Goal: Navigation & Orientation: Find specific page/section

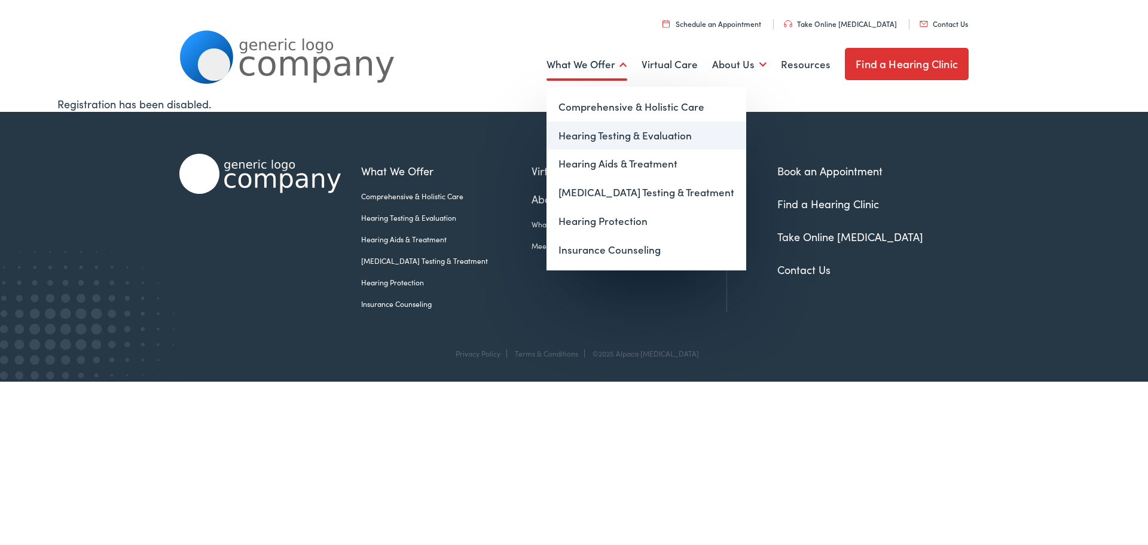
click at [574, 140] on link "Hearing Testing & Evaluation" at bounding box center [647, 135] width 200 height 29
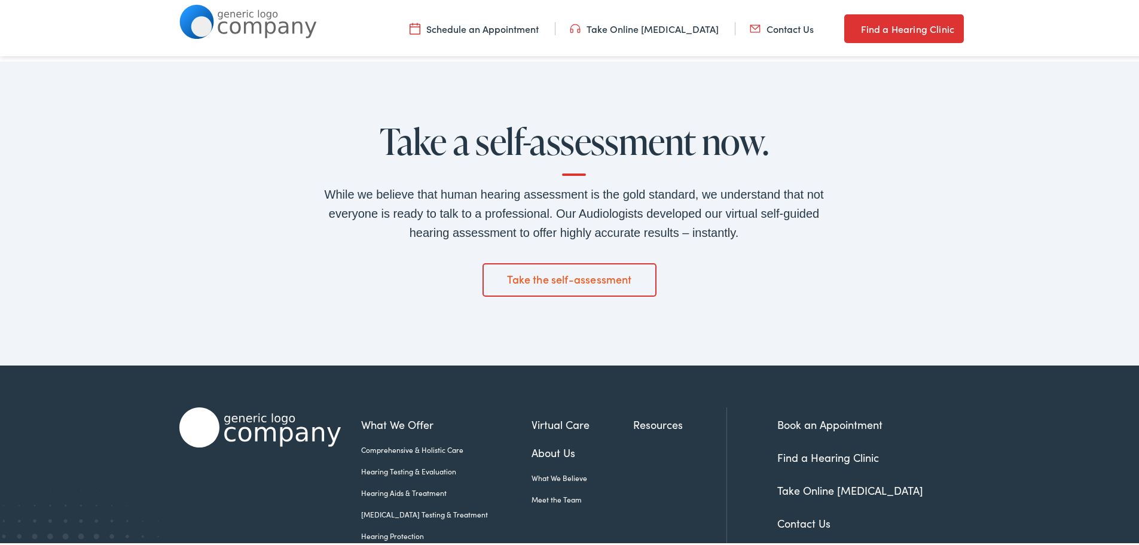
scroll to position [1974, 0]
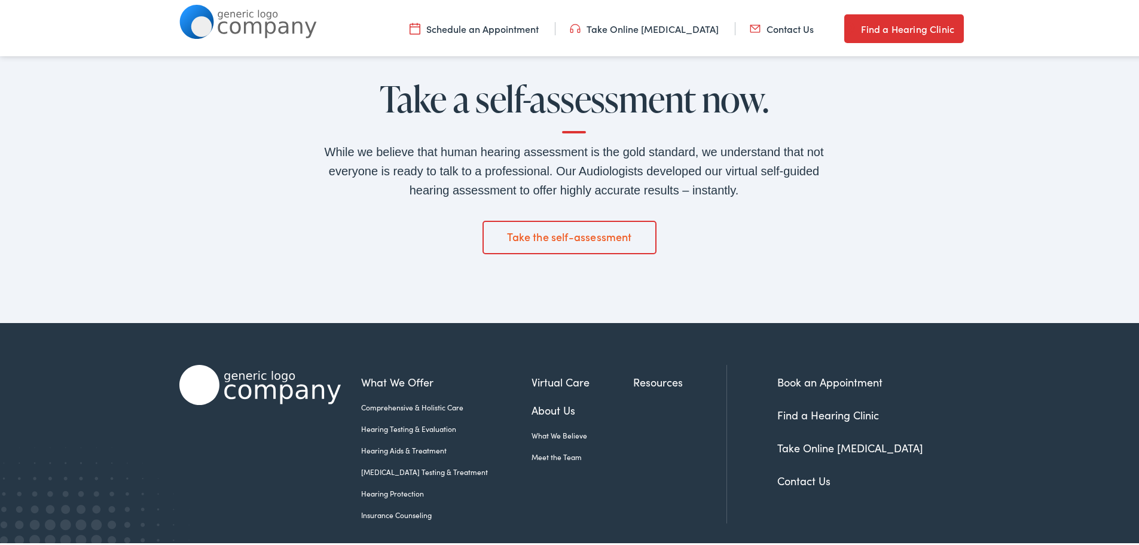
click at [394, 448] on link "Hearing Aids & Treatment" at bounding box center [446, 448] width 170 height 11
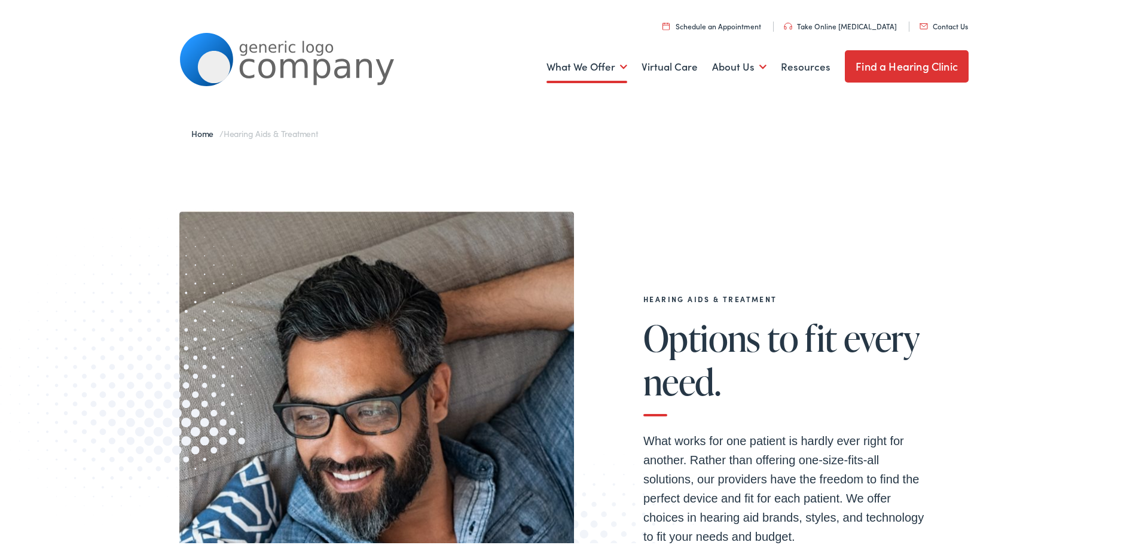
click at [898, 68] on link "Find a Hearing Clinic" at bounding box center [907, 64] width 124 height 32
click at [880, 63] on link "Find a Hearing Clinic" at bounding box center [907, 64] width 124 height 32
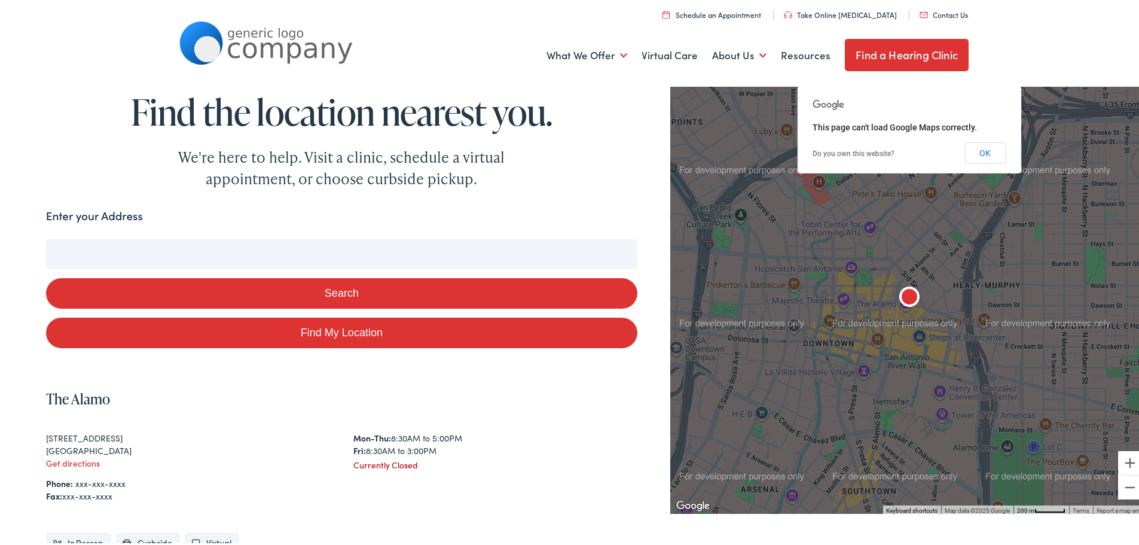
click at [121, 254] on input "Enter your Address" at bounding box center [341, 252] width 591 height 30
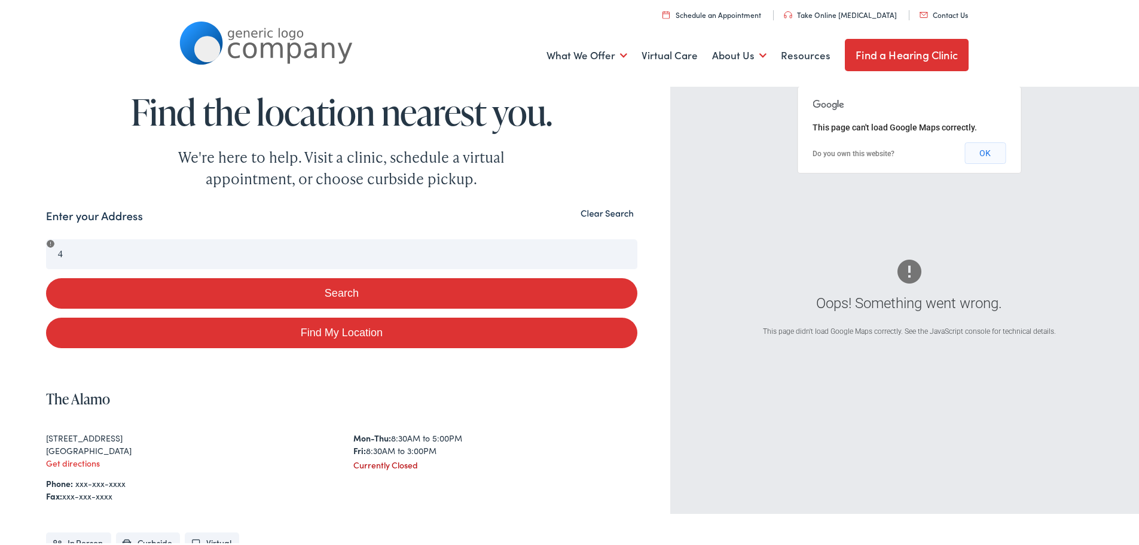
click at [991, 151] on button "OK" at bounding box center [985, 151] width 41 height 22
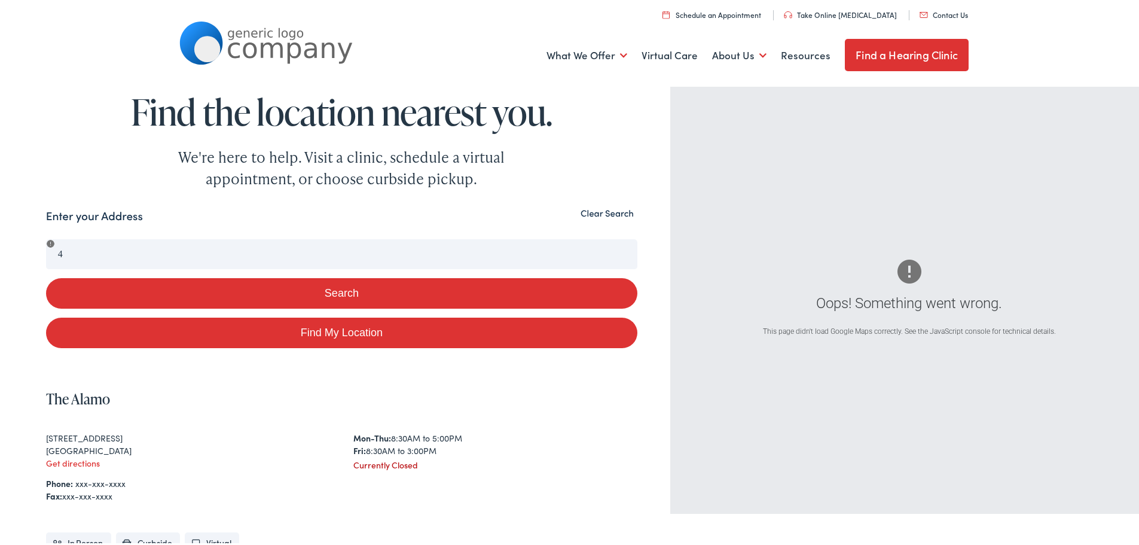
click at [0, 239] on div "Search Enter your Address 4 Search Find My Location Clear Search Oops! Somethin…" at bounding box center [574, 445] width 1148 height 481
click at [310, 331] on link "Find My Location" at bounding box center [341, 330] width 591 height 31
type input "Ludington, Michigan"
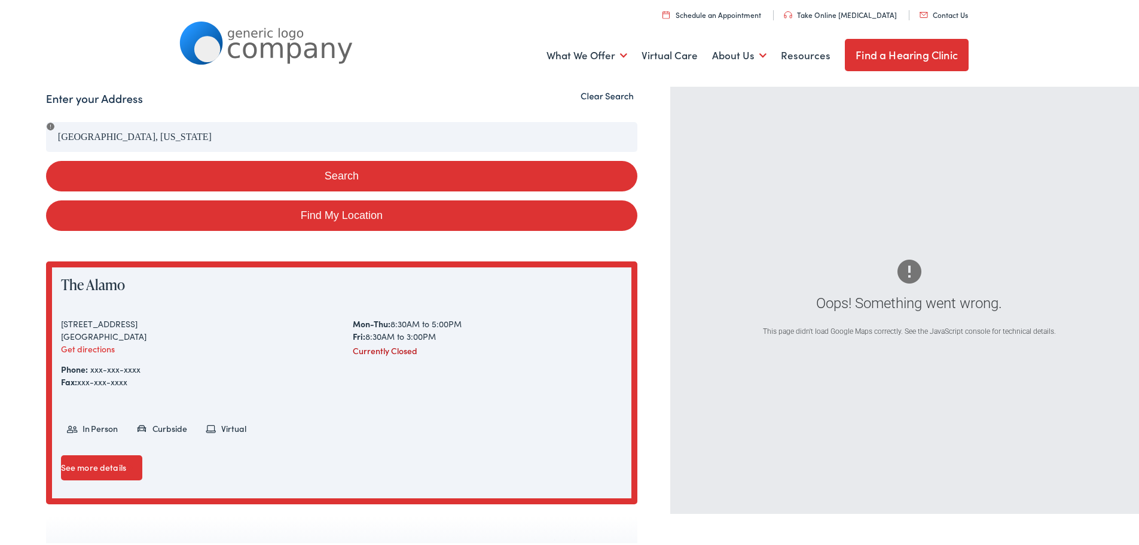
scroll to position [120, 0]
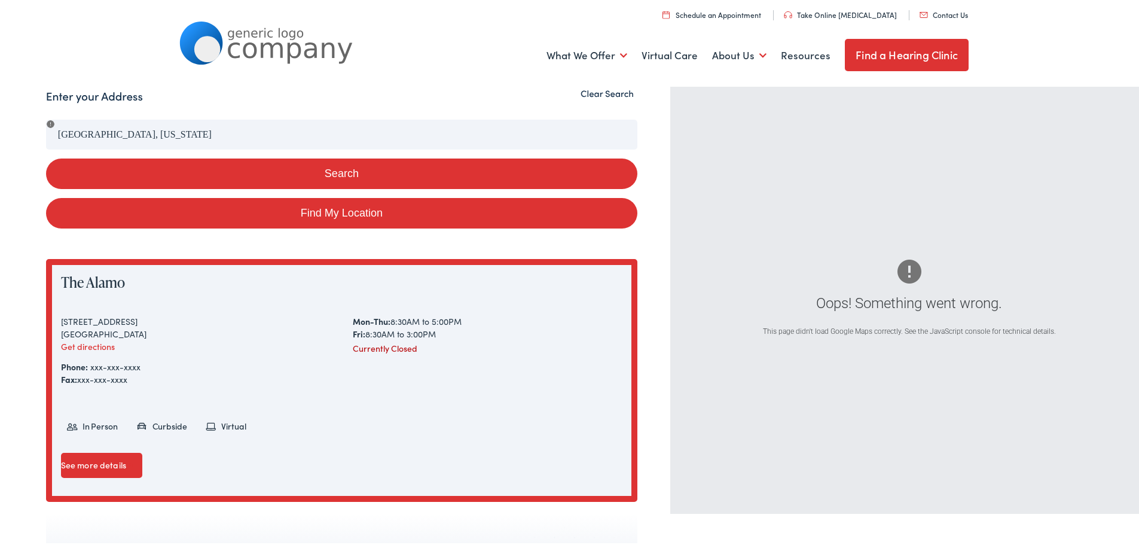
click at [437, 172] on button "Search" at bounding box center [341, 171] width 591 height 31
click at [319, 175] on button "Search" at bounding box center [341, 171] width 591 height 31
click at [352, 168] on button "Search" at bounding box center [341, 171] width 591 height 31
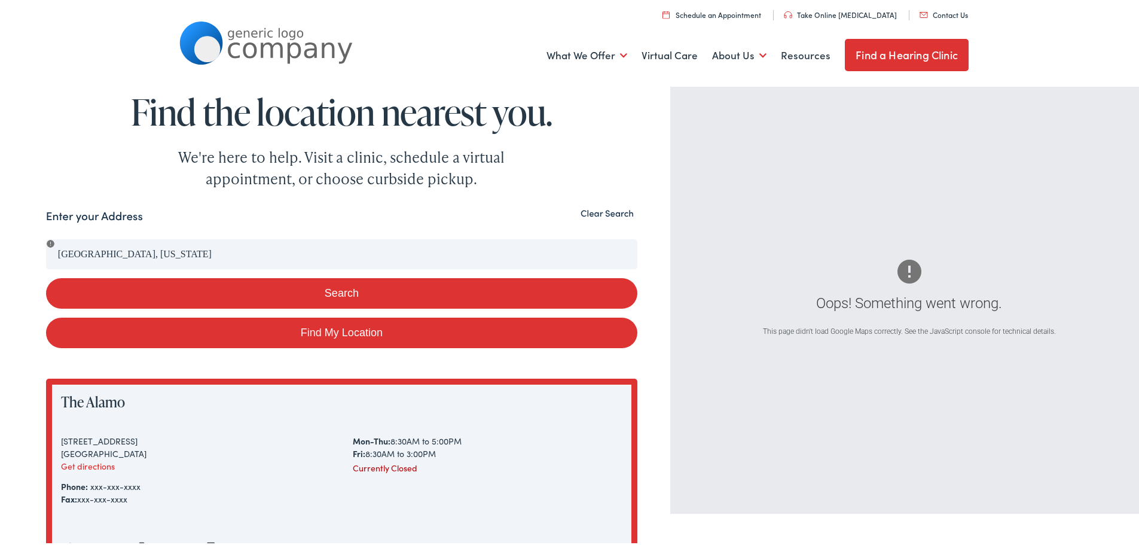
click at [333, 289] on button "Search" at bounding box center [341, 291] width 591 height 31
